Goal: Find specific page/section: Find specific page/section

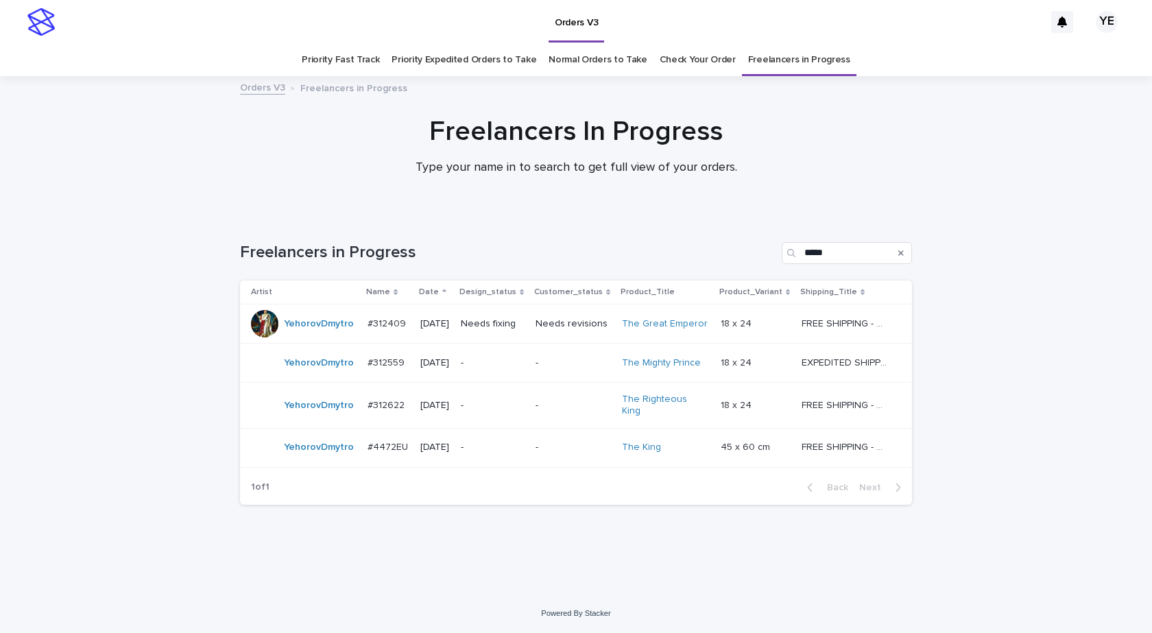
click at [300, 412] on div "YehorovDmytro" at bounding box center [319, 405] width 70 height 23
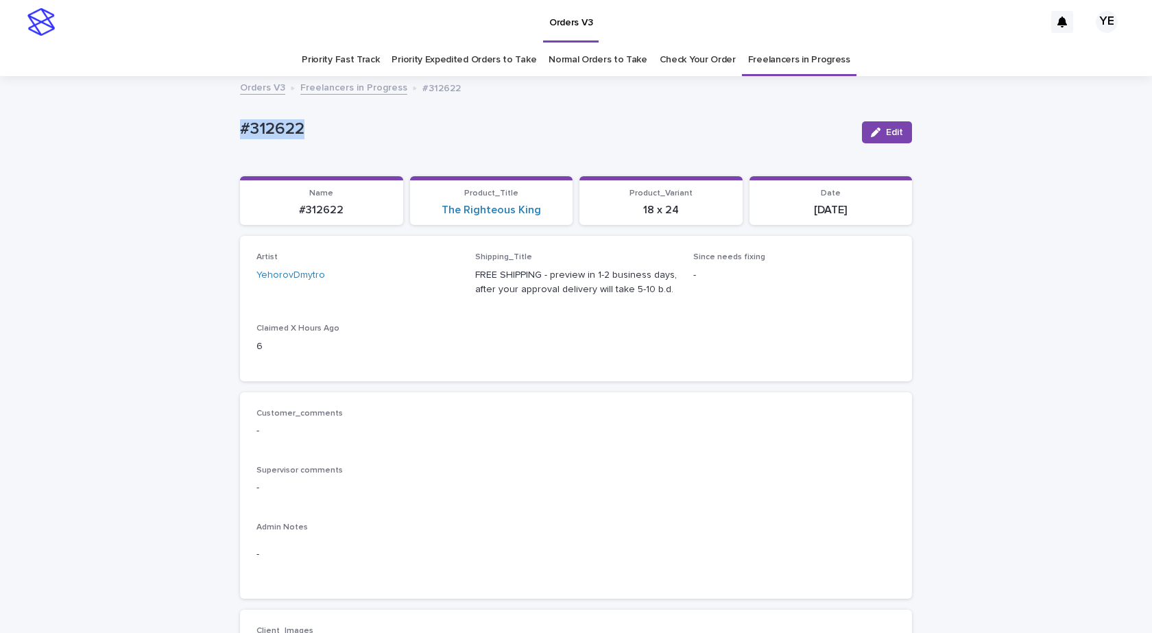
drag, startPoint x: 340, startPoint y: 123, endPoint x: 174, endPoint y: 140, distance: 166.7
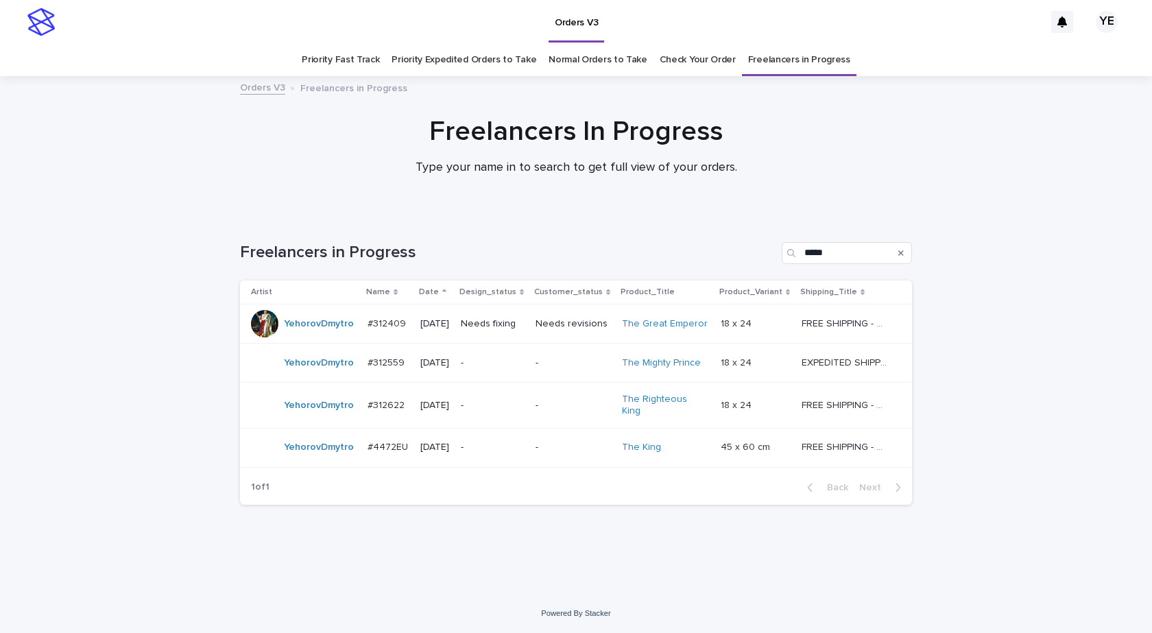
click at [329, 453] on div "YehorovDmytro" at bounding box center [304, 447] width 106 height 27
click at [328, 413] on div "YehorovDmytro" at bounding box center [319, 405] width 70 height 23
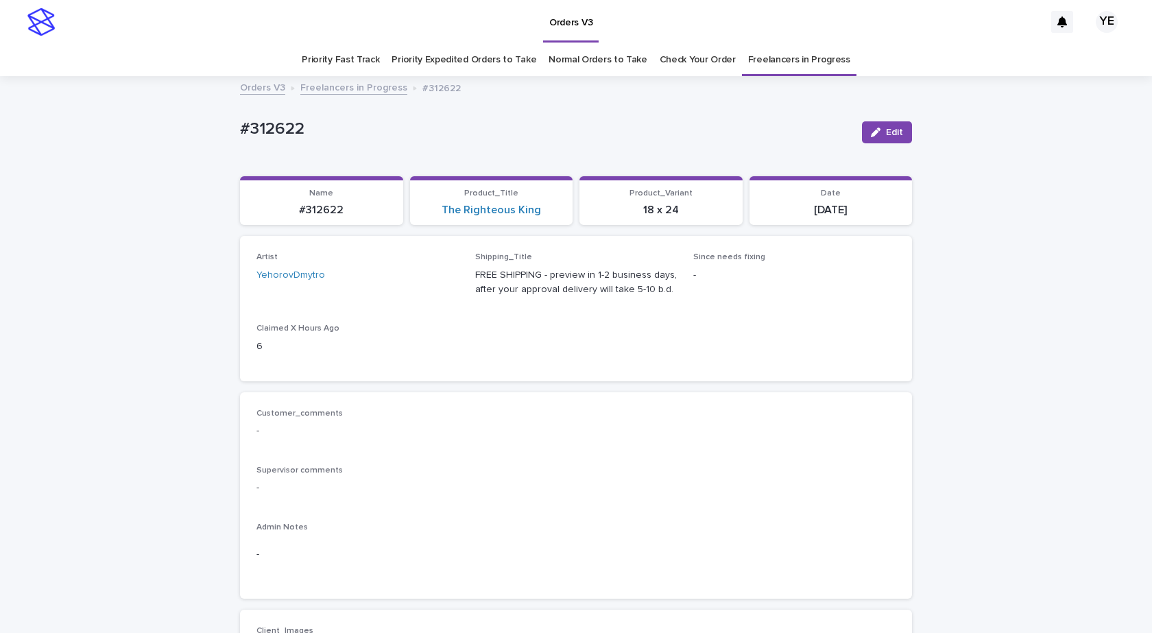
scroll to position [44, 0]
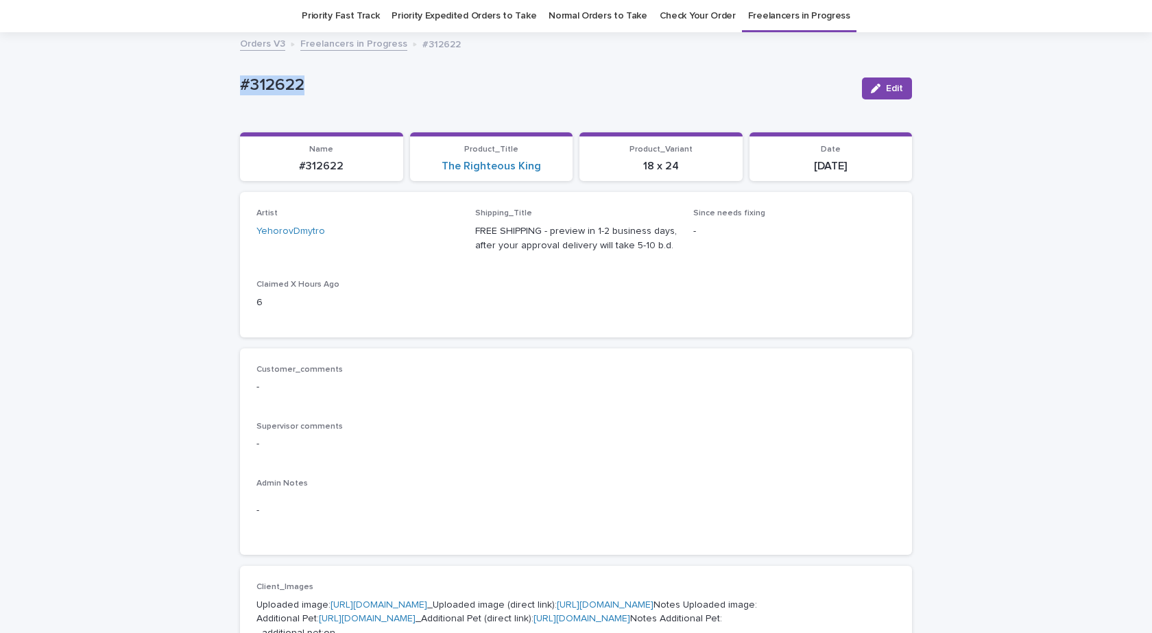
drag, startPoint x: 256, startPoint y: 84, endPoint x: 184, endPoint y: 205, distance: 140.8
copy p "#312622"
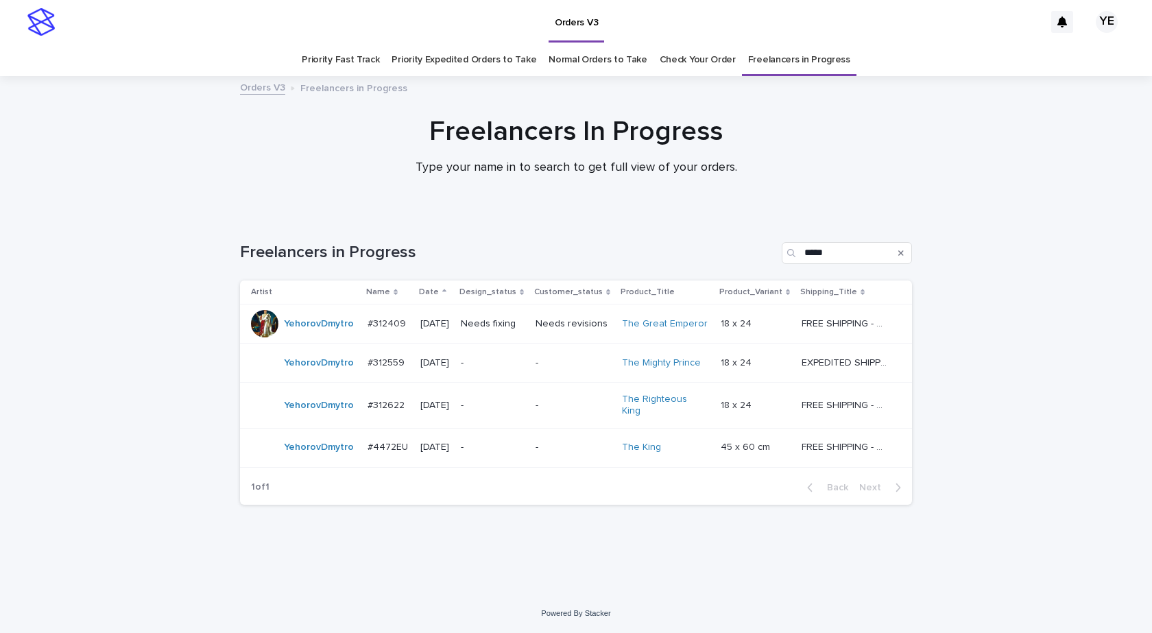
click at [368, 374] on td "#312559 #312559" at bounding box center [388, 362] width 53 height 39
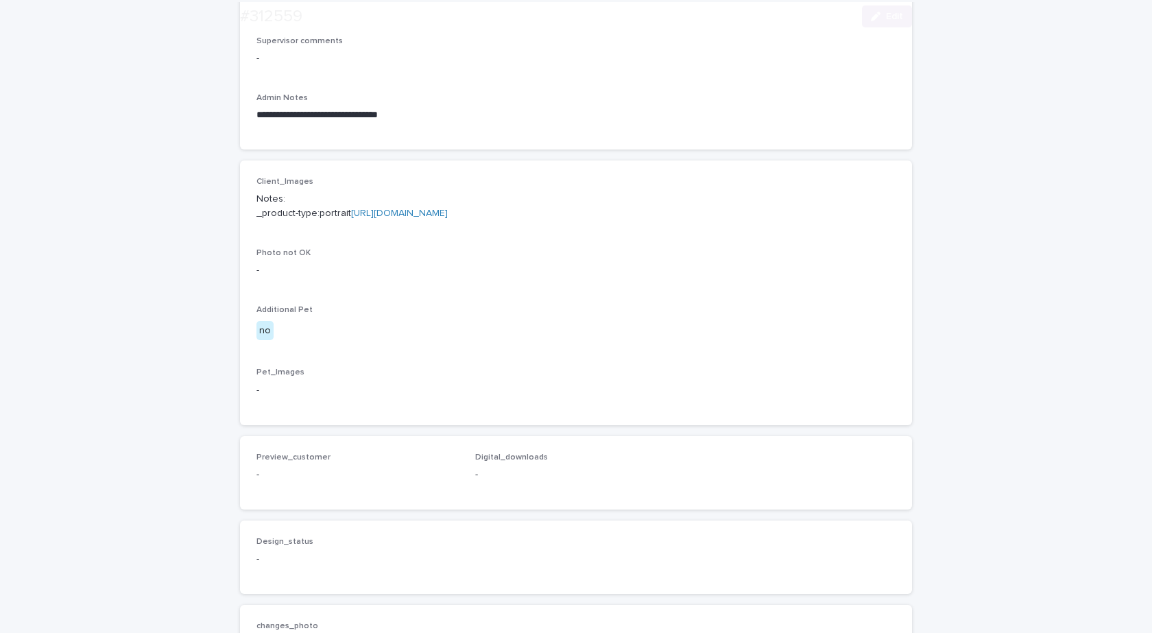
scroll to position [480, 0]
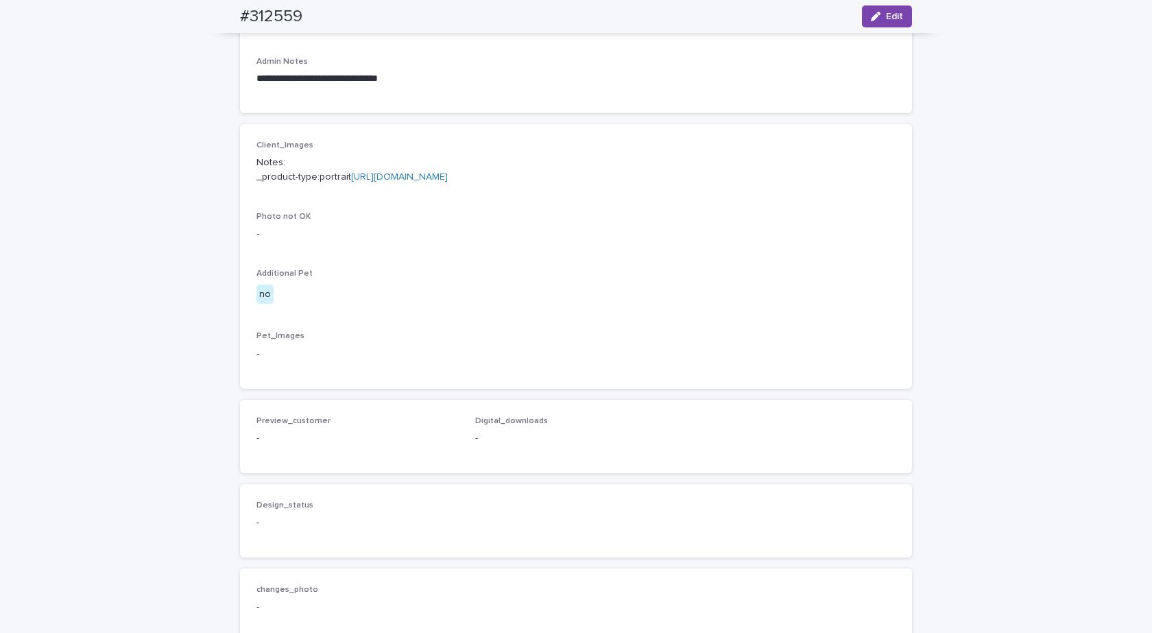
click at [404, 182] on link "[URL][DOMAIN_NAME]" at bounding box center [399, 177] width 97 height 10
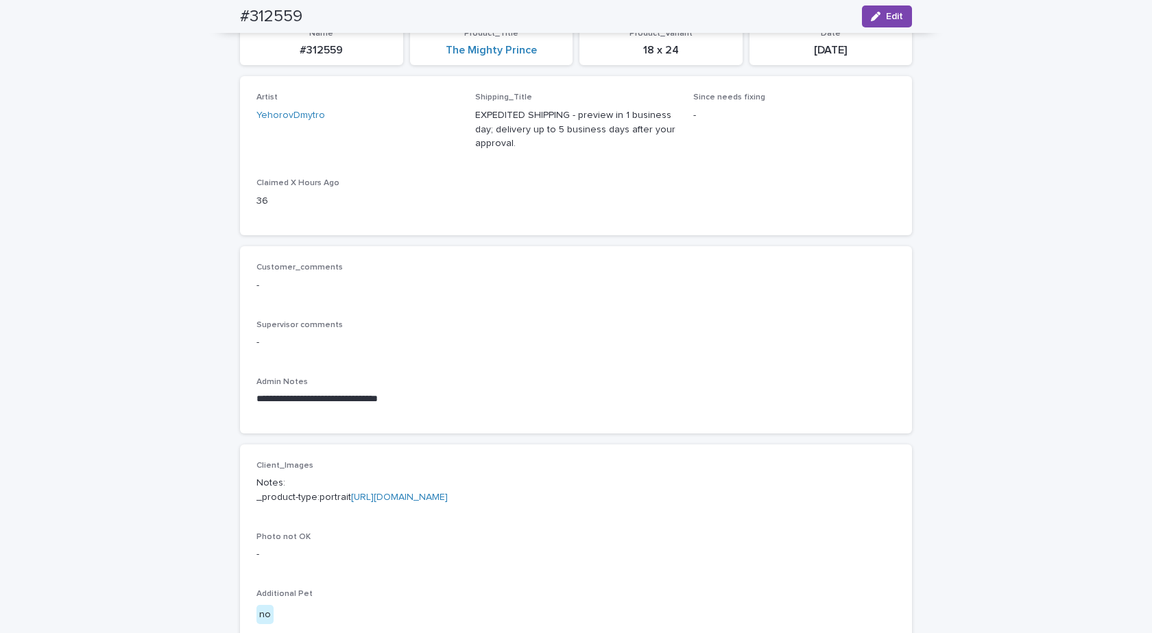
scroll to position [0, 0]
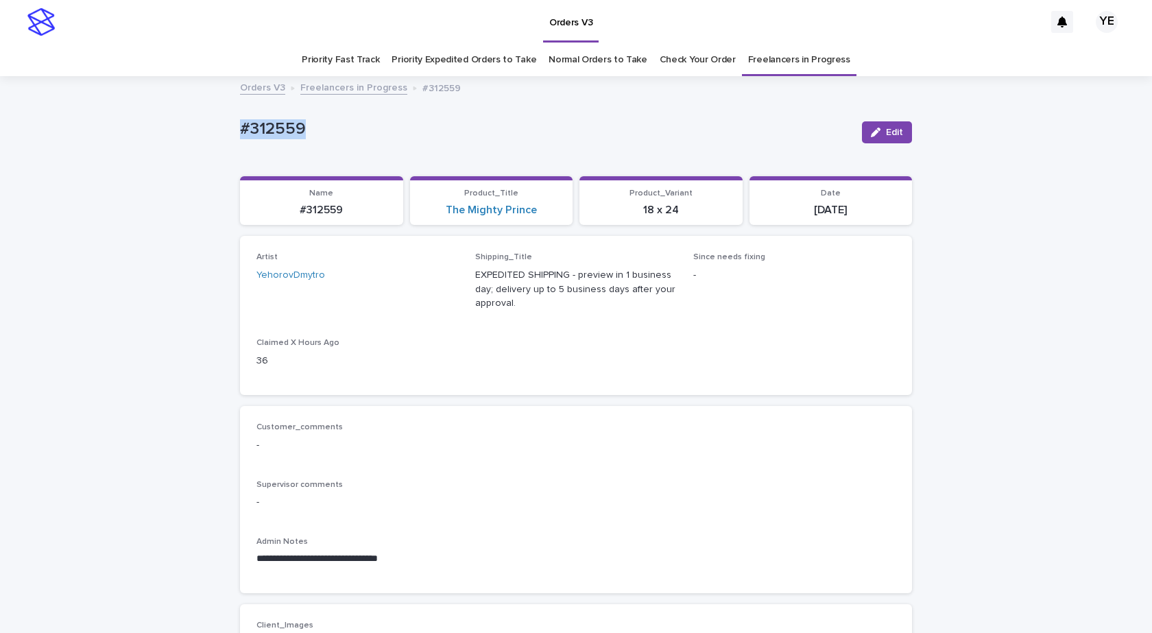
drag, startPoint x: 243, startPoint y: 125, endPoint x: 186, endPoint y: 126, distance: 56.2
copy p "#312559"
drag, startPoint x: 340, startPoint y: 121, endPoint x: 187, endPoint y: 125, distance: 152.9
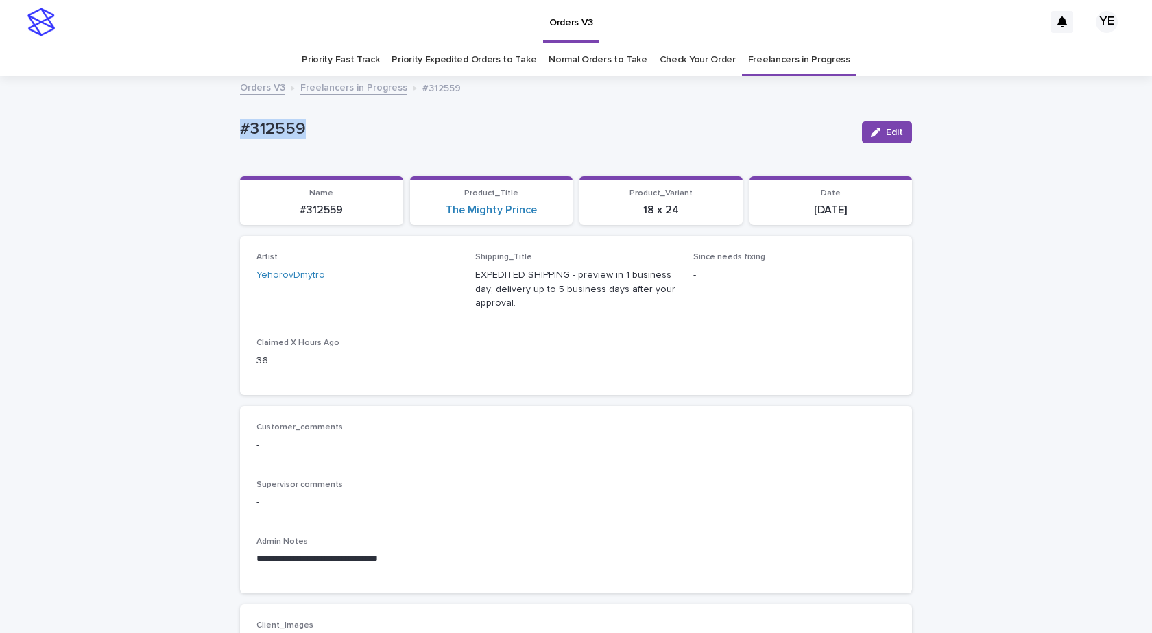
copy p "#312559"
